Goal: Check status: Check status

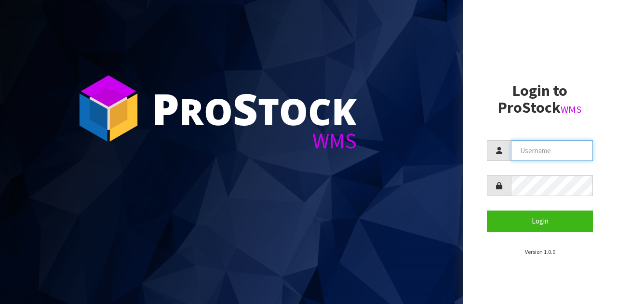
click at [534, 154] on input "text" at bounding box center [552, 150] width 82 height 21
type input "[EMAIL_ADDRESS][DOMAIN_NAME]"
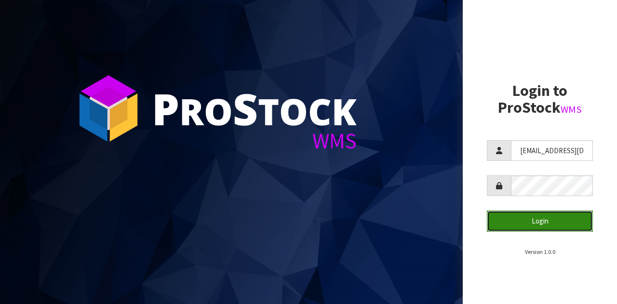
click at [530, 221] on button "Login" at bounding box center [540, 221] width 106 height 21
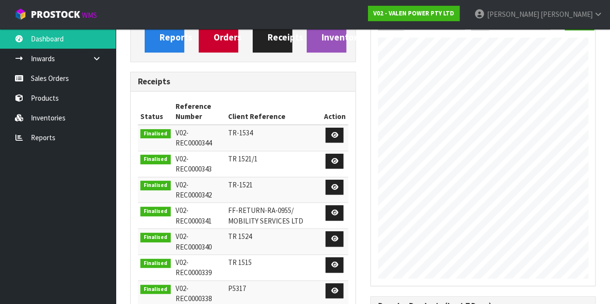
scroll to position [118, 0]
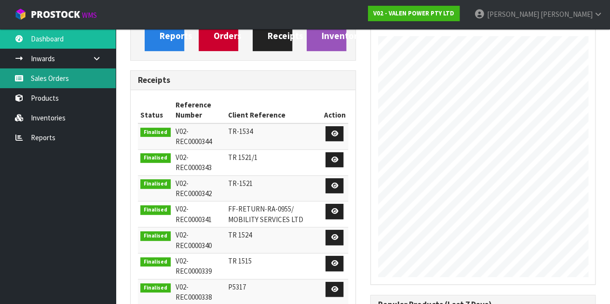
click at [66, 78] on link "Sales Orders" at bounding box center [58, 78] width 116 height 20
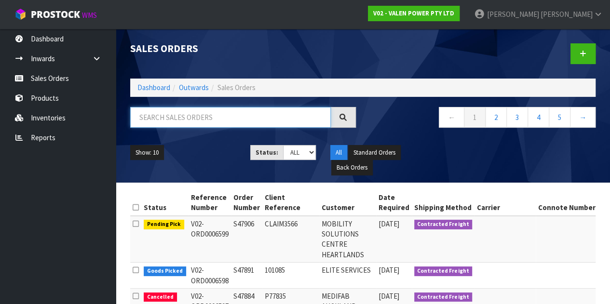
click at [176, 113] on input "text" at bounding box center [230, 117] width 201 height 21
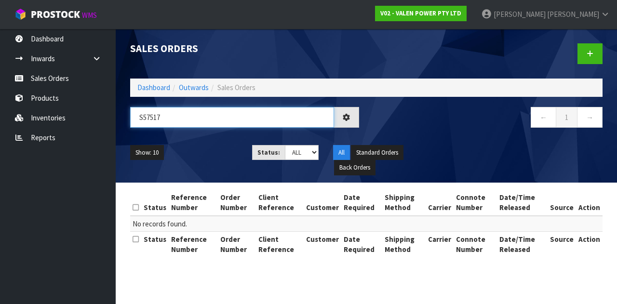
click at [146, 115] on input "S57517" at bounding box center [232, 117] width 204 height 21
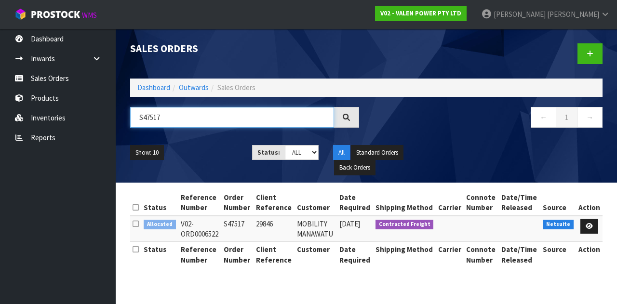
click at [185, 114] on input "S47517" at bounding box center [232, 117] width 204 height 21
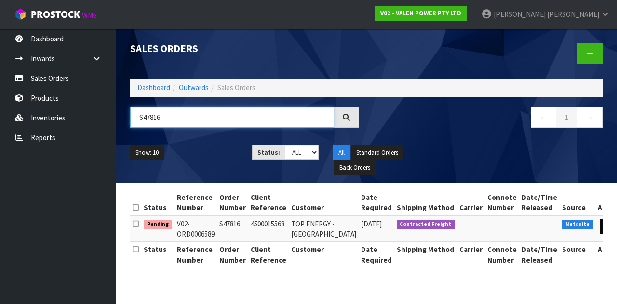
type input "S47816"
click at [605, 226] on icon at bounding box center [608, 226] width 7 height 6
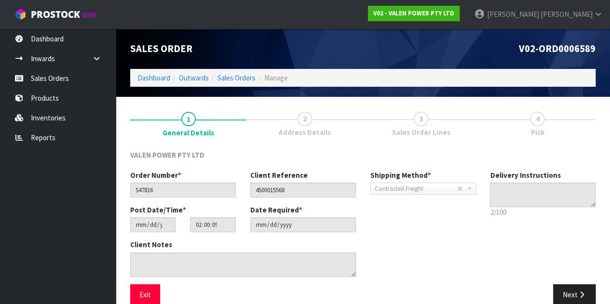
click at [421, 124] on span "3" at bounding box center [421, 119] width 14 height 14
click at [576, 297] on button "Next" at bounding box center [574, 295] width 42 height 21
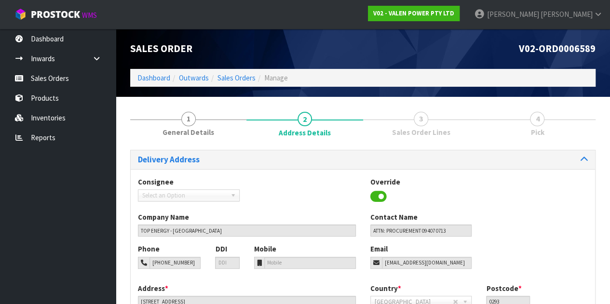
click at [576, 297] on div "Country * [GEOGRAPHIC_DATA] [GEOGRAPHIC_DATA] [GEOGRAPHIC_DATA] [GEOGRAPHIC_DAT…" at bounding box center [479, 300] width 232 height 32
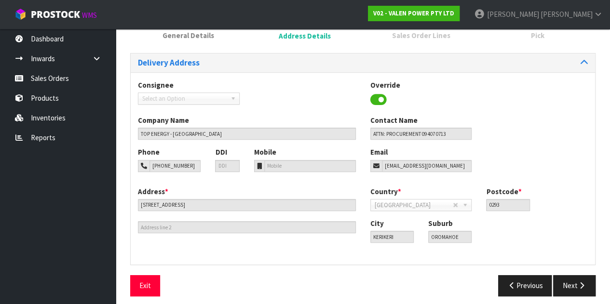
scroll to position [97, 0]
click at [577, 286] on icon "button" at bounding box center [581, 285] width 9 height 7
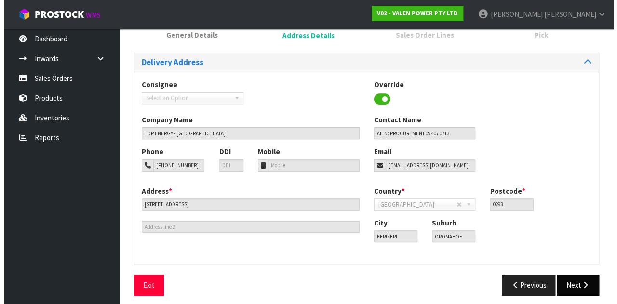
scroll to position [0, 0]
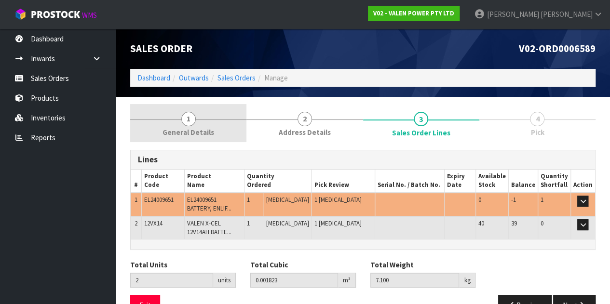
click at [213, 130] on link "1 General Details" at bounding box center [188, 123] width 116 height 38
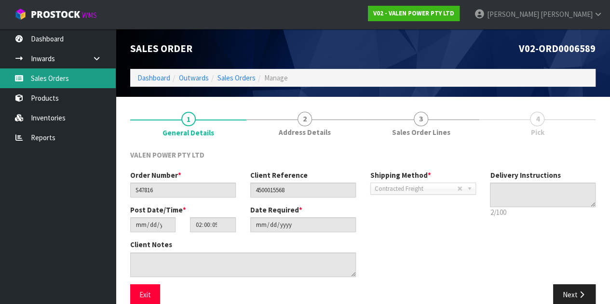
click at [55, 79] on link "Sales Orders" at bounding box center [58, 78] width 116 height 20
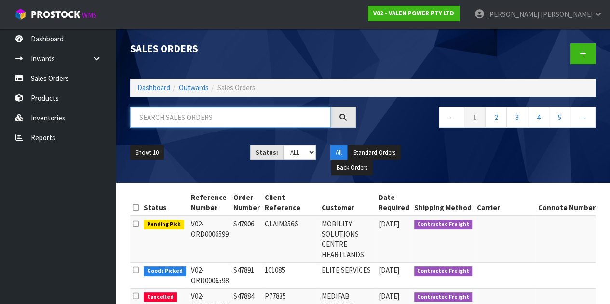
click at [147, 122] on input "text" at bounding box center [230, 117] width 201 height 21
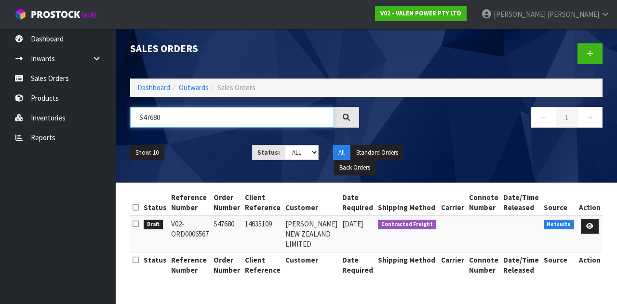
type input "S47680"
